Goal: Transaction & Acquisition: Purchase product/service

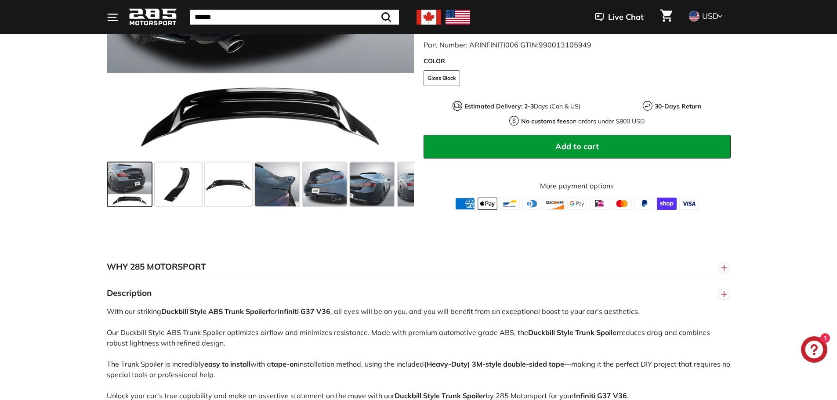
scroll to position [308, 0]
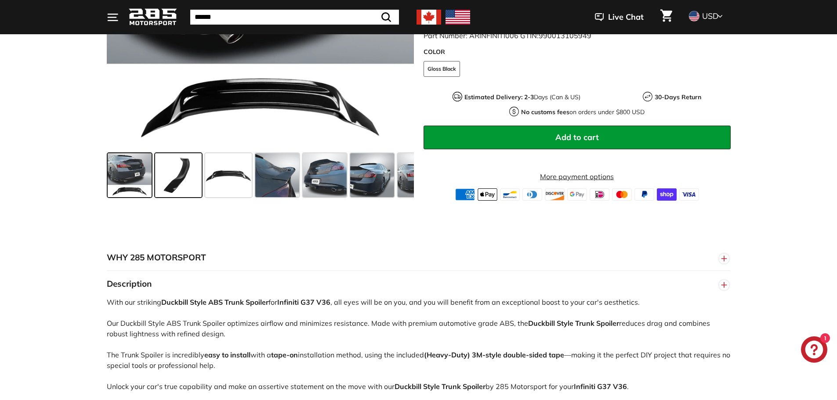
click at [185, 183] on span at bounding box center [178, 175] width 47 height 44
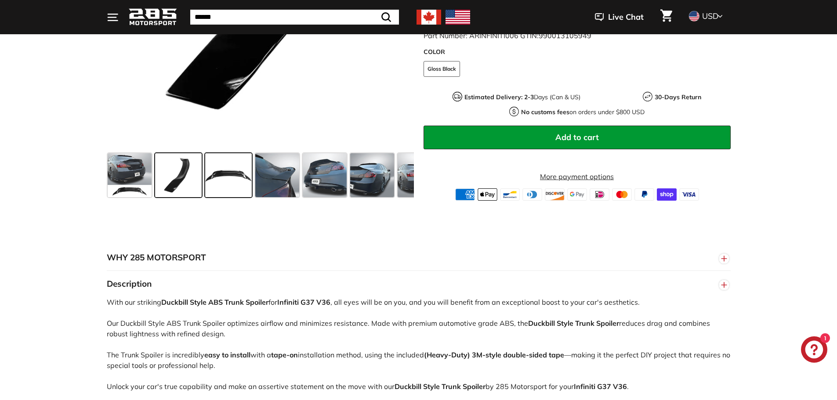
click at [229, 189] on span at bounding box center [228, 175] width 47 height 44
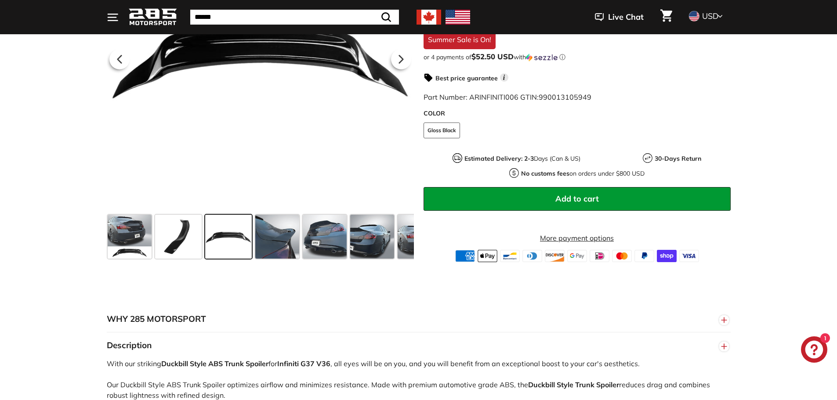
scroll to position [220, 0]
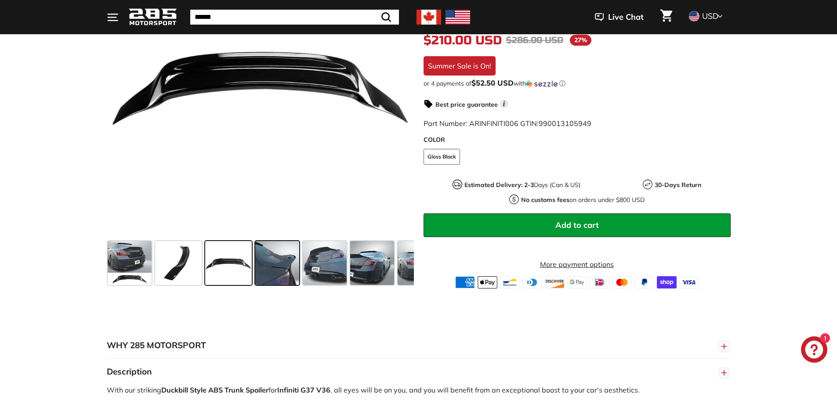
click at [273, 262] on span at bounding box center [277, 263] width 44 height 44
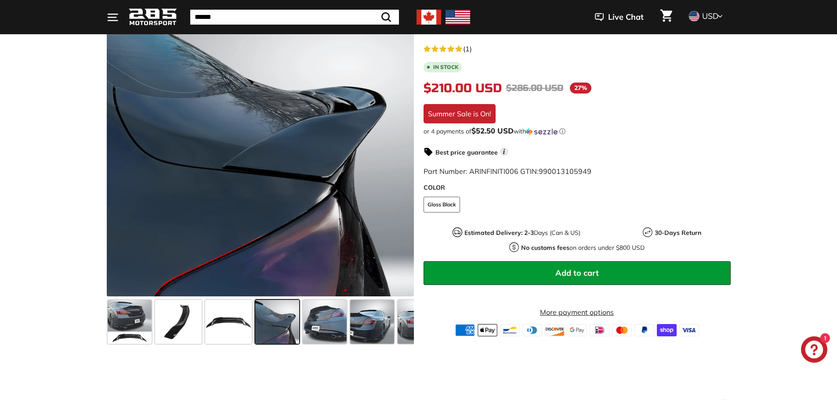
scroll to position [132, 0]
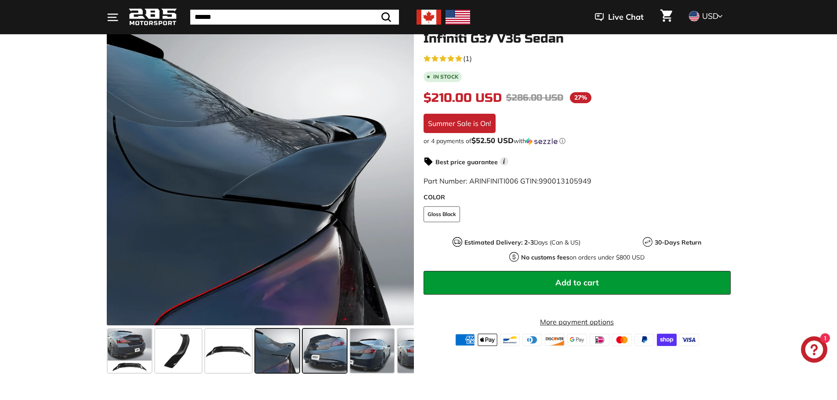
click at [313, 346] on span at bounding box center [325, 351] width 44 height 44
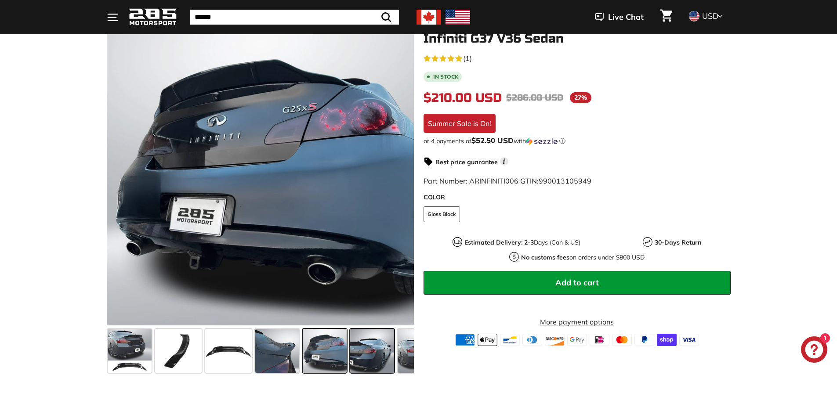
click at [368, 350] on span at bounding box center [372, 351] width 44 height 44
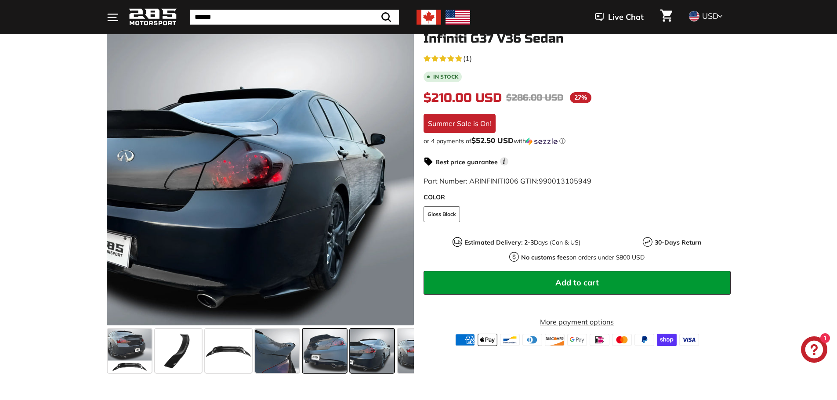
drag, startPoint x: 401, startPoint y: 353, endPoint x: 315, endPoint y: 349, distance: 85.7
click at [315, 349] on div at bounding box center [260, 351] width 307 height 51
click at [404, 350] on span at bounding box center [420, 351] width 44 height 44
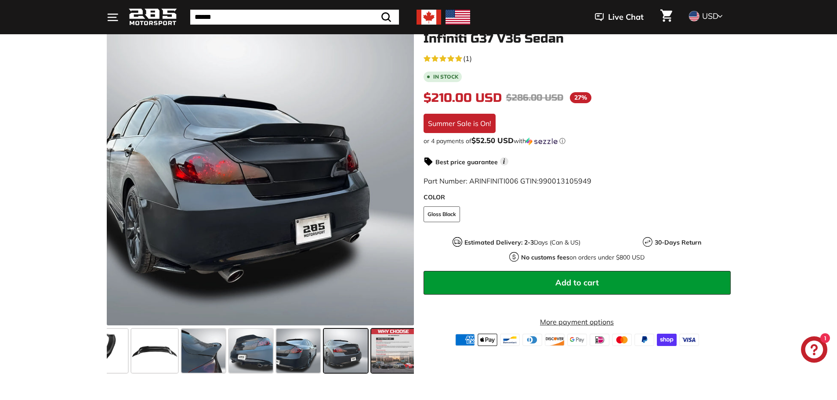
scroll to position [0, 77]
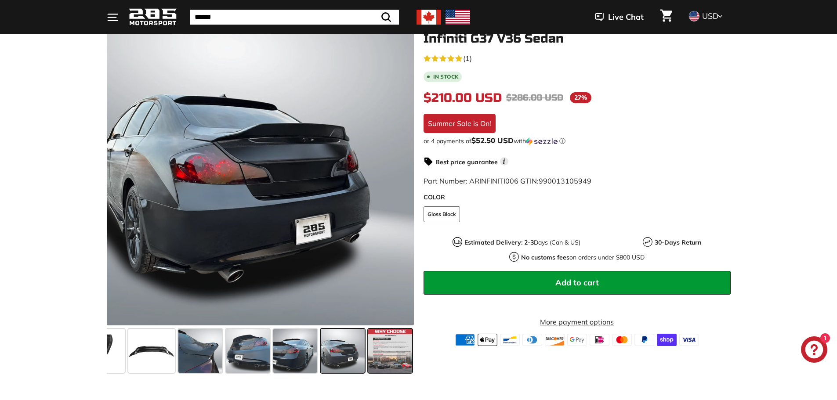
click at [386, 345] on span at bounding box center [390, 351] width 44 height 44
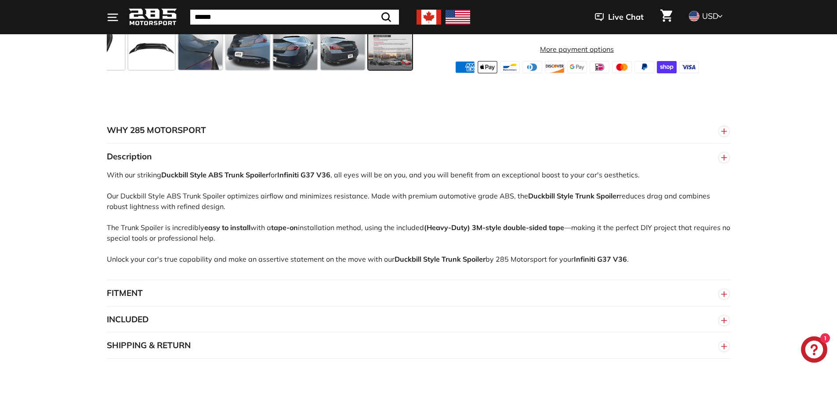
scroll to position [439, 0]
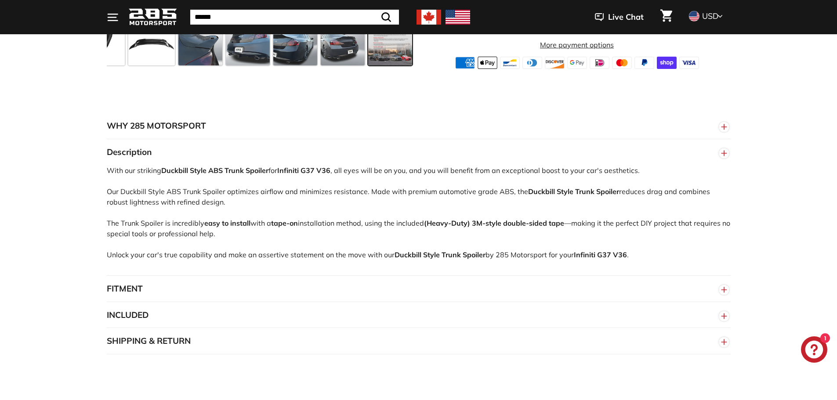
click at [300, 289] on button "FITMENT" at bounding box center [419, 289] width 624 height 26
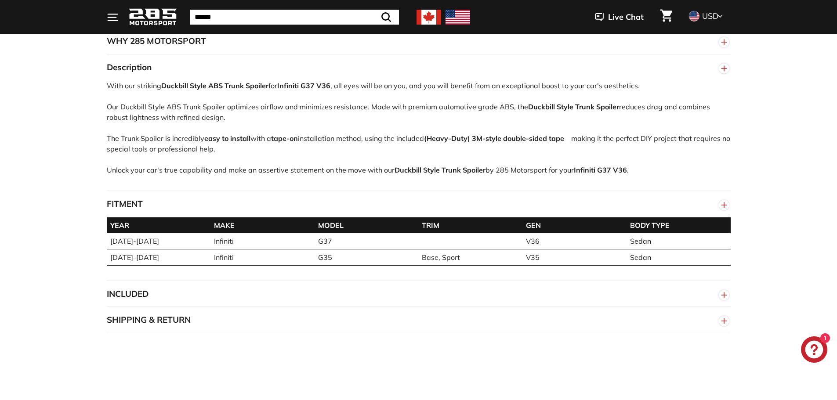
scroll to position [527, 0]
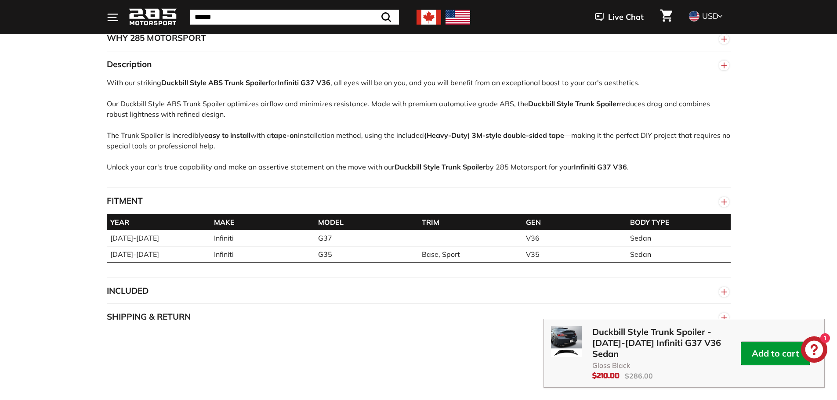
click at [249, 280] on button "INCLUDED" at bounding box center [419, 291] width 624 height 26
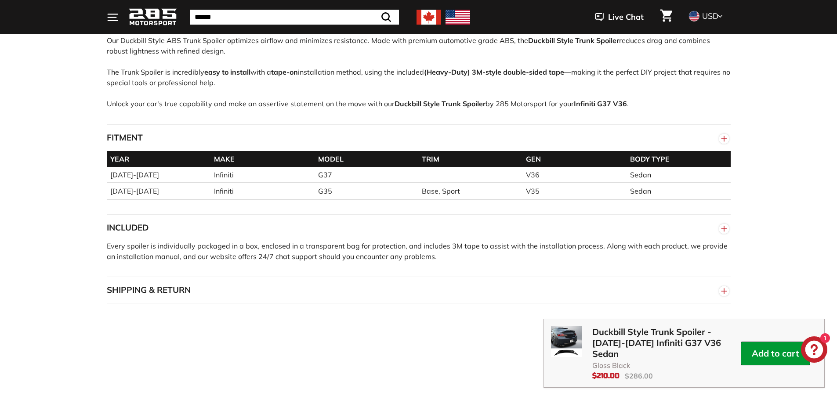
scroll to position [615, 0]
